Goal: Find specific page/section: Find specific page/section

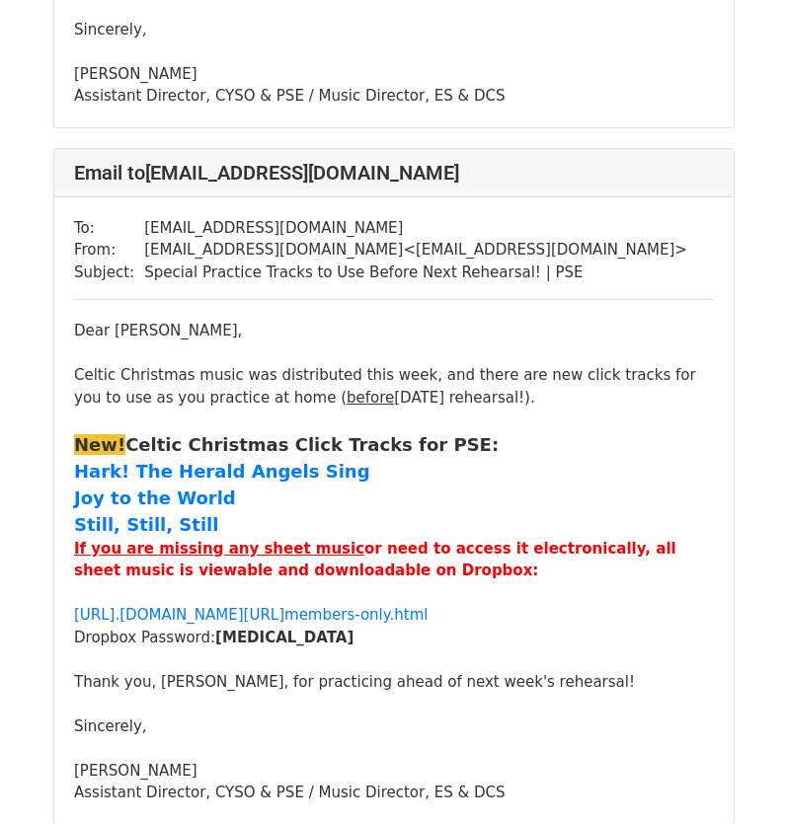
scroll to position [2764, 0]
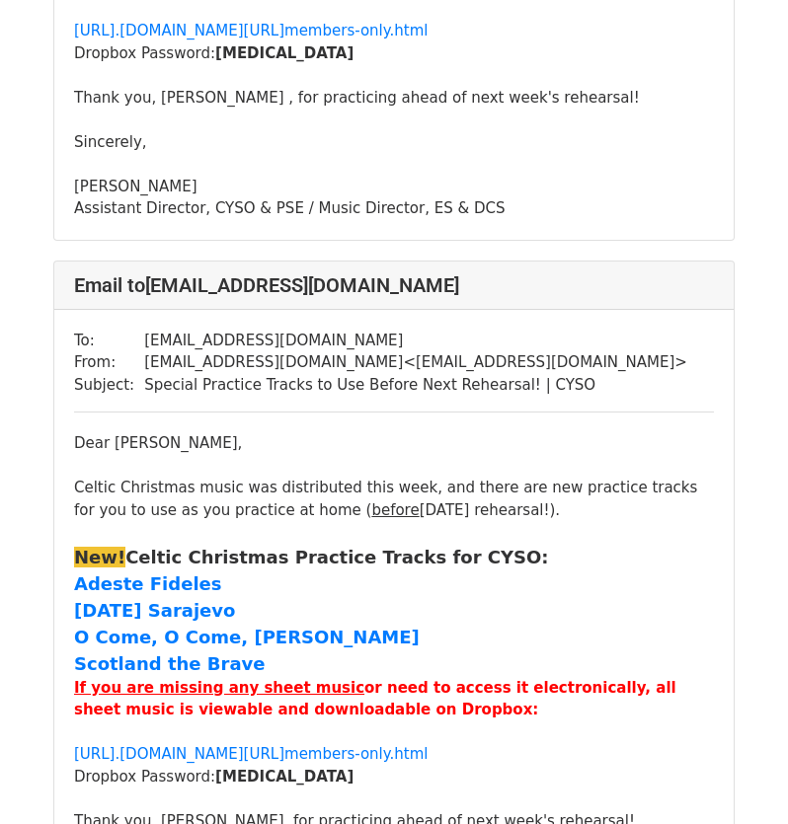
scroll to position [2468, 0]
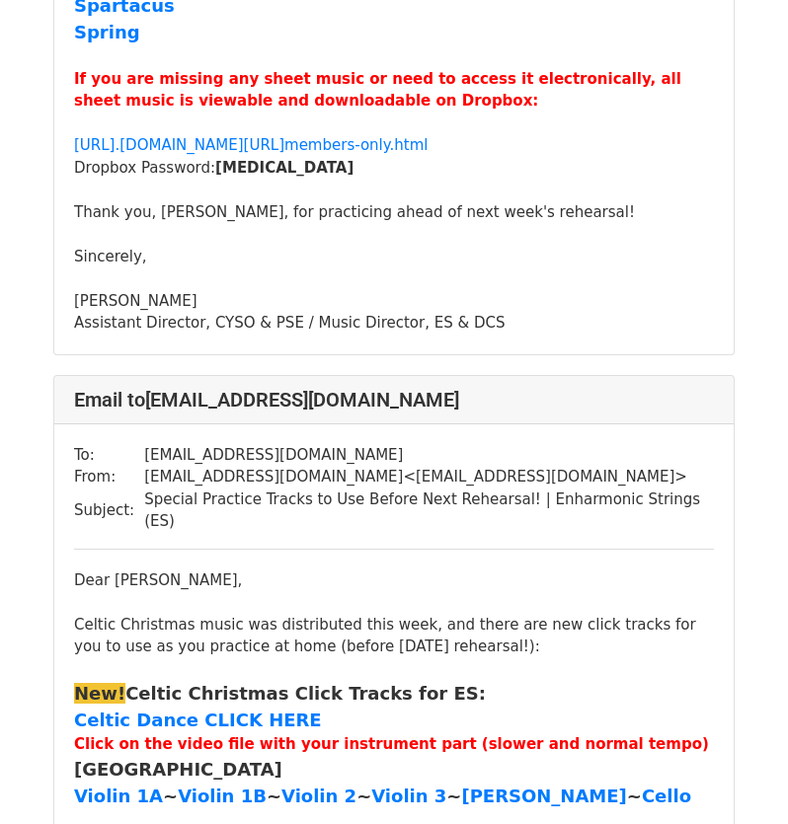
scroll to position [691, 0]
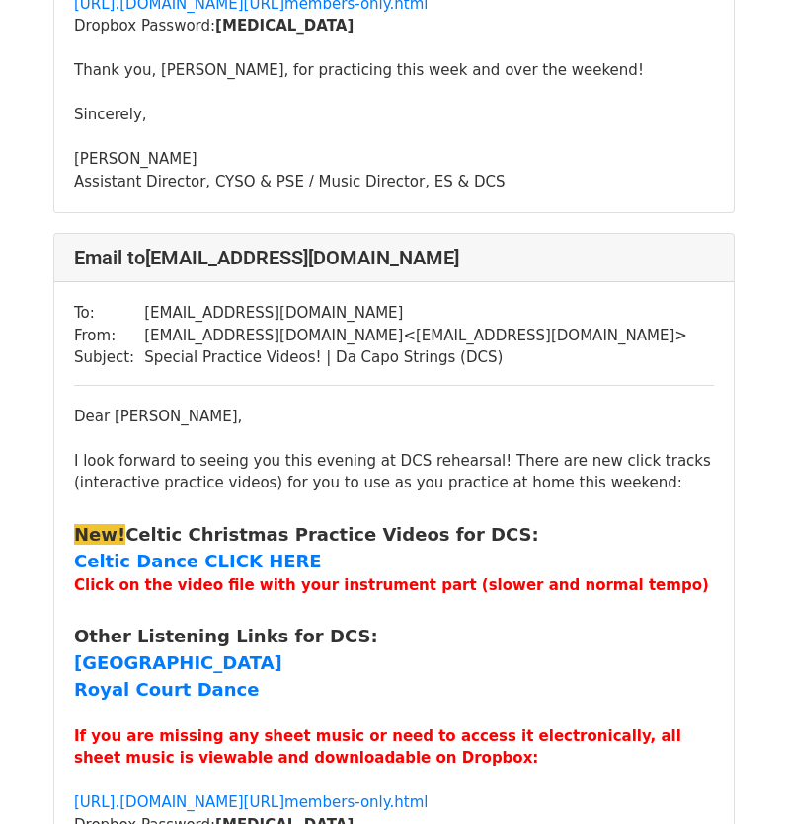
scroll to position [3949, 0]
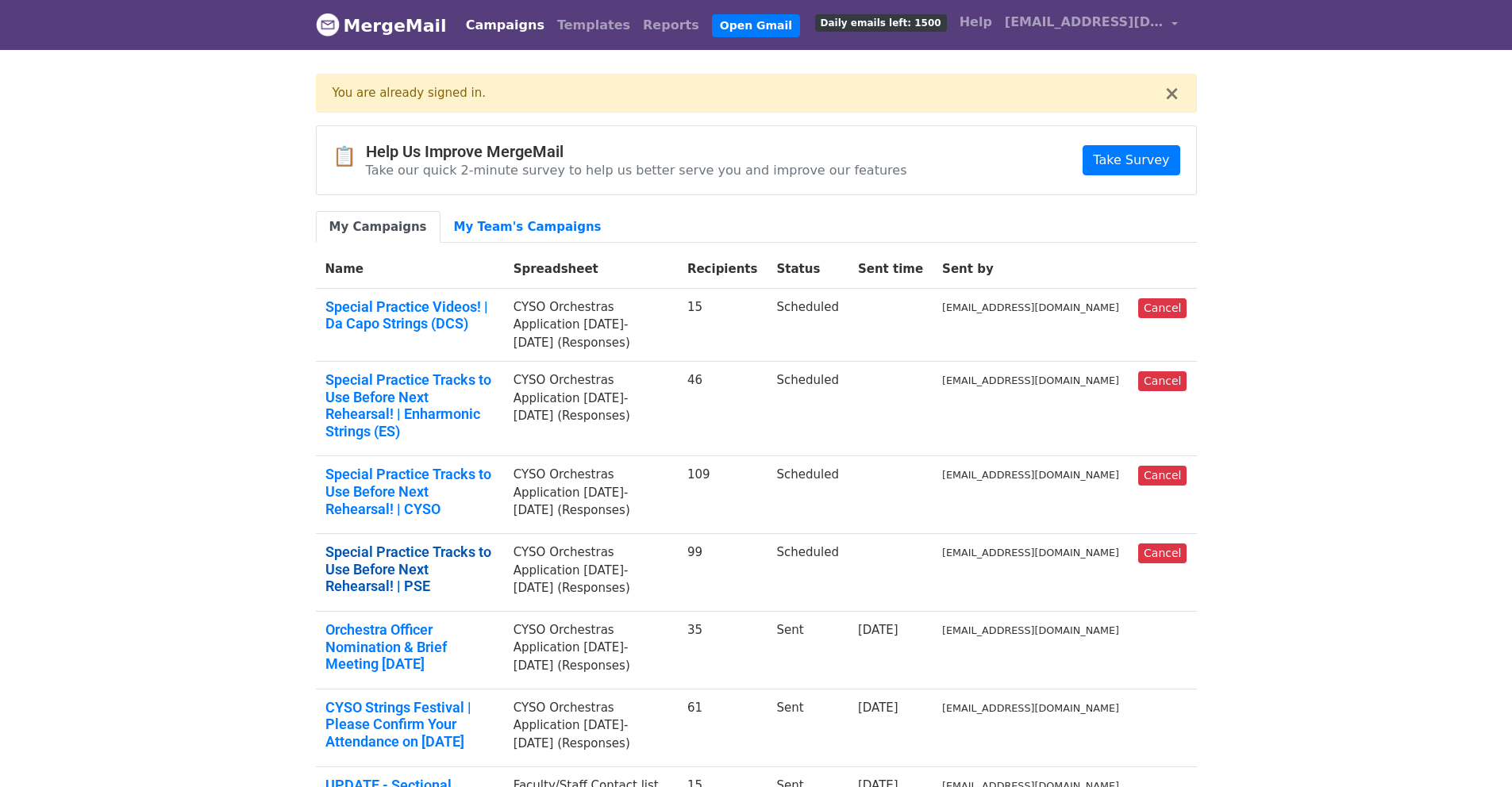
click at [494, 543] on link "Special Practice Tracks to Use Before Next Rehearsal! | PSE" at bounding box center [410, 569] width 169 height 51
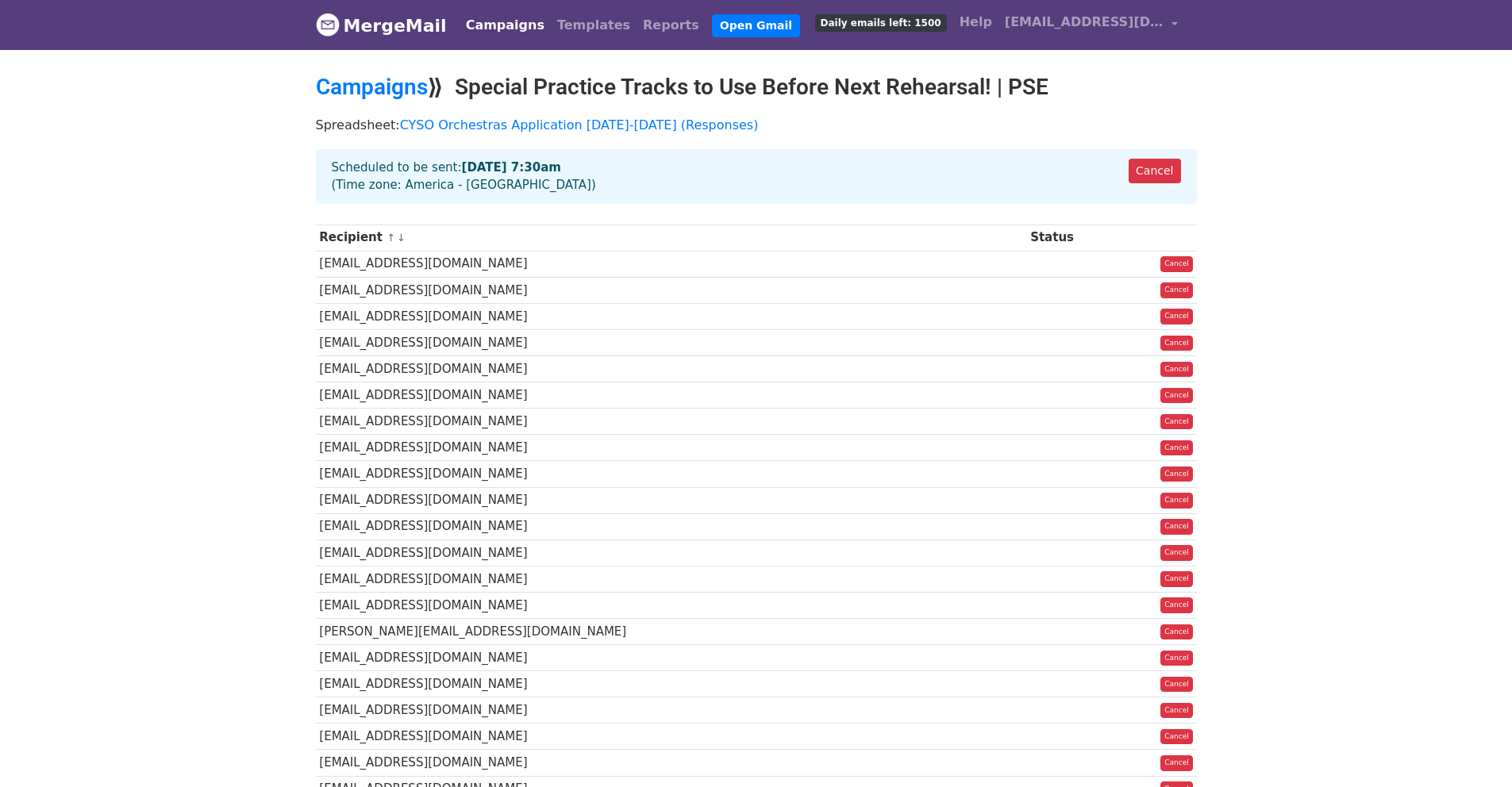
click at [375, 31] on link "MergeMail" at bounding box center [381, 25] width 131 height 33
